Goal: Task Accomplishment & Management: Use online tool/utility

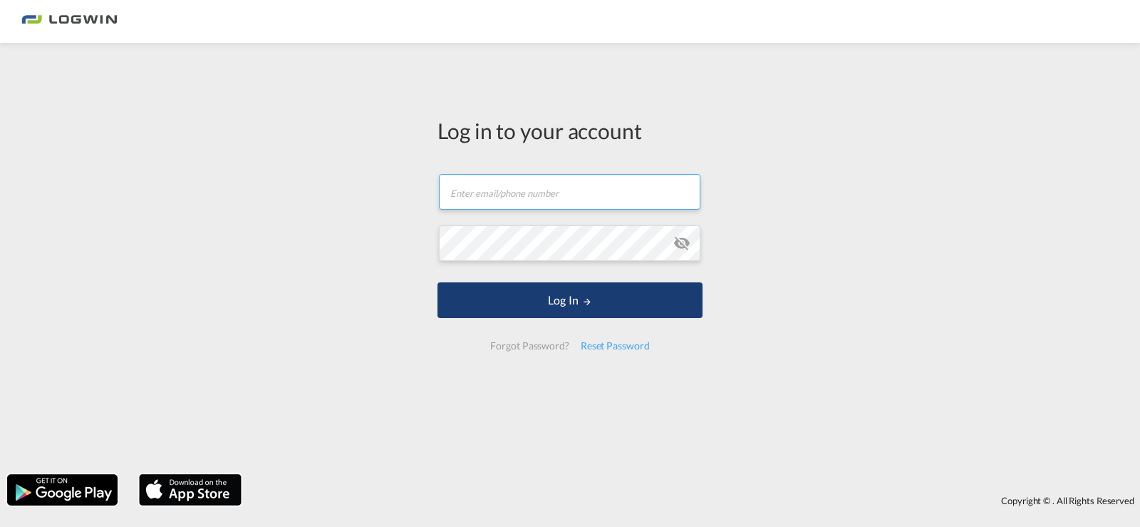
type input "[PERSON_NAME][EMAIL_ADDRESS][PERSON_NAME][DOMAIN_NAME]"
click at [567, 294] on button "Log In" at bounding box center [570, 300] width 265 height 36
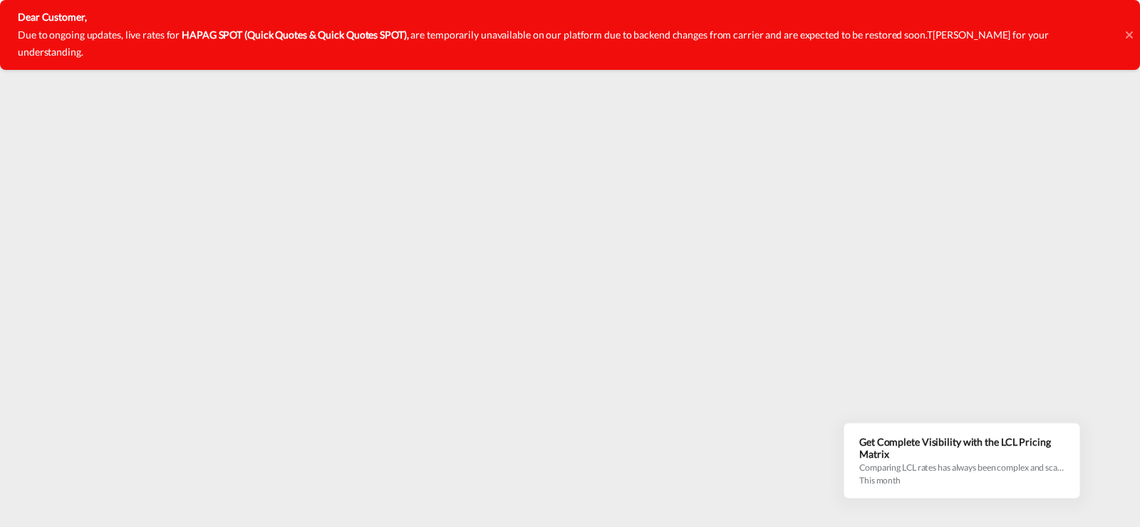
click at [1127, 29] on icon at bounding box center [1129, 34] width 7 height 11
